Goal: Find specific page/section: Find specific page/section

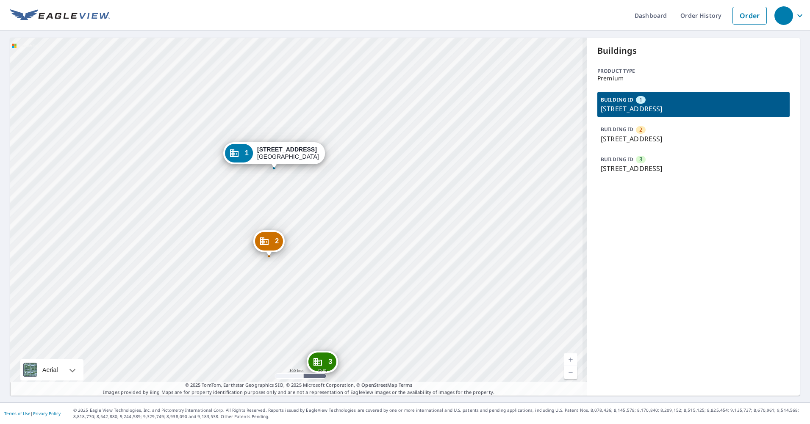
drag, startPoint x: 548, startPoint y: 230, endPoint x: 538, endPoint y: 169, distance: 62.2
click at [546, 158] on div "2 7310 Westfield Plaza Dr Belleville, IL 62223 3 7230 Westfield Plaza Dr Bellev…" at bounding box center [298, 217] width 577 height 358
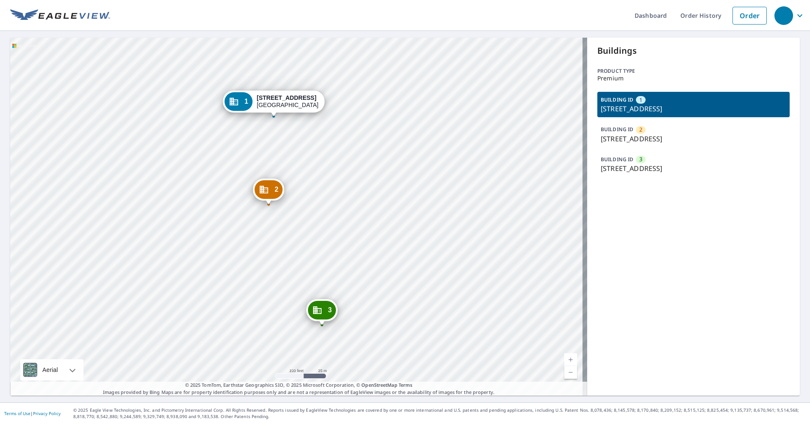
click at [385, 130] on div "2 7310 Westfield Plaza Dr Belleville, IL 62223 3 7230 Westfield Plaza Dr Bellev…" at bounding box center [298, 217] width 577 height 358
click at [334, 105] on div "2 7310 Westfield Plaza Dr Belleville, IL 62223 3 7230 Westfield Plaza Dr Bellev…" at bounding box center [298, 217] width 577 height 358
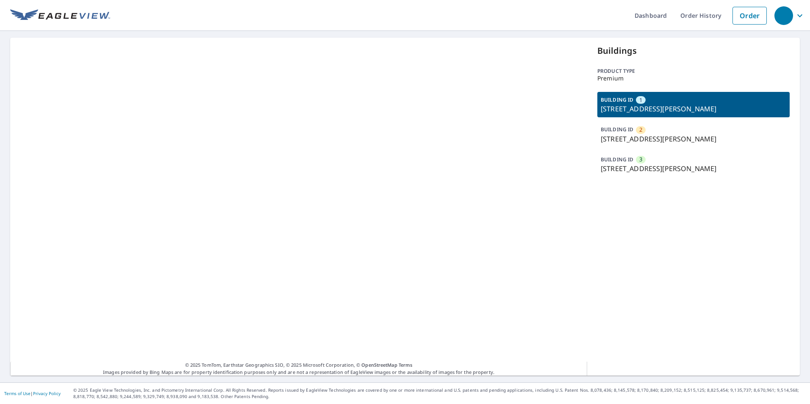
click at [638, 159] on div "3" at bounding box center [641, 160] width 10 height 8
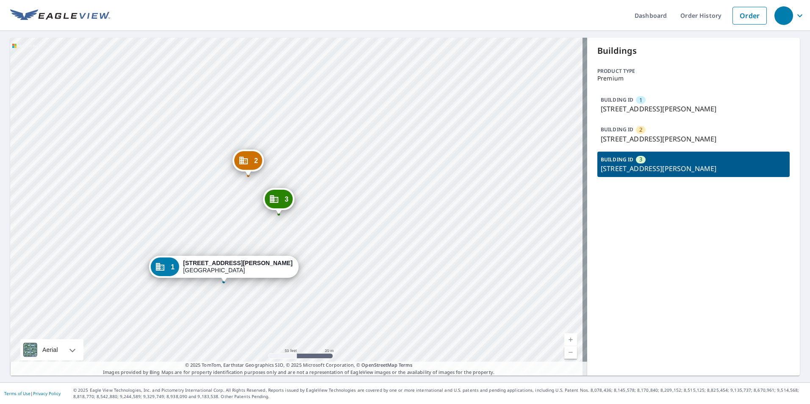
drag, startPoint x: 269, startPoint y: 203, endPoint x: 270, endPoint y: 199, distance: 5.0
click at [270, 199] on div "3 [STREET_ADDRESS][PERSON_NAME]" at bounding box center [278, 199] width 31 height 22
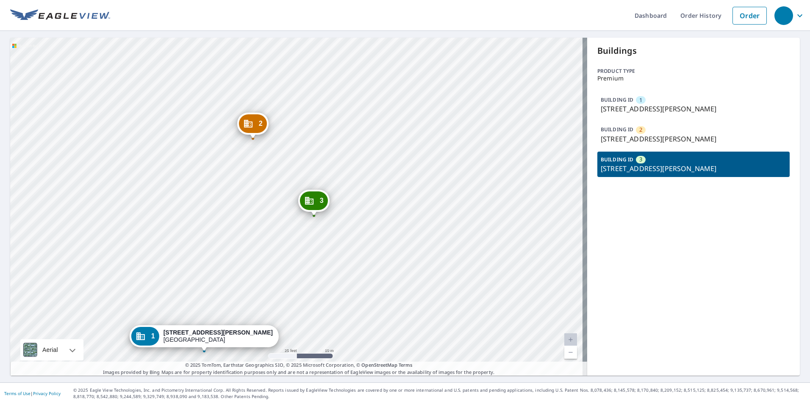
click at [553, 225] on div "2 [STREET_ADDRESS][PERSON_NAME] 3 [STREET_ADDRESS][PERSON_NAME] 1 [STREET_ADDRE…" at bounding box center [298, 207] width 577 height 338
click at [306, 126] on div "2 [STREET_ADDRESS][PERSON_NAME] 3 [STREET_ADDRESS][PERSON_NAME] 1 [STREET_ADDRE…" at bounding box center [298, 207] width 577 height 338
